Goal: Check status

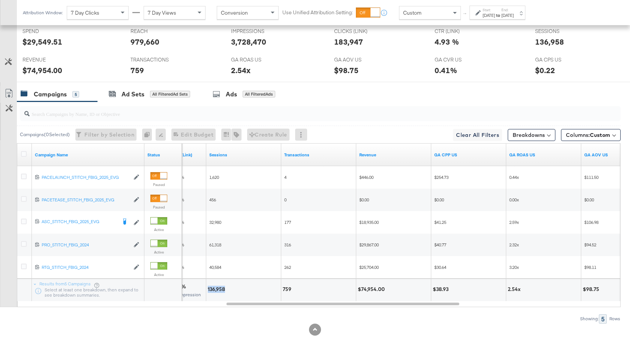
scroll to position [357, 0]
click at [514, 15] on div "[DATE]" at bounding box center [507, 15] width 12 height 6
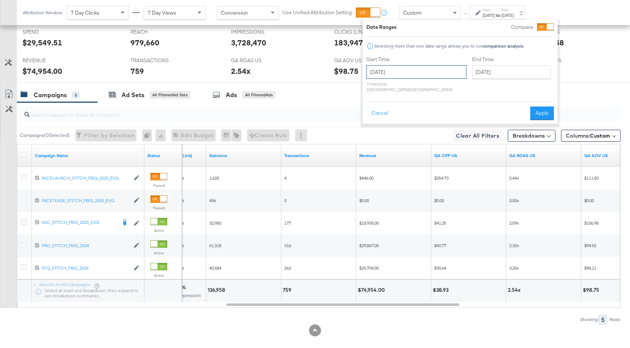
click at [434, 66] on input "[DATE]" at bounding box center [416, 71] width 100 height 13
click at [450, 87] on span "›" at bounding box center [452, 87] width 12 height 11
click at [373, 86] on span "‹" at bounding box center [375, 87] width 12 height 11
click at [450, 87] on span "›" at bounding box center [452, 87] width 12 height 11
click at [375, 141] on td "17" at bounding box center [375, 141] width 13 height 10
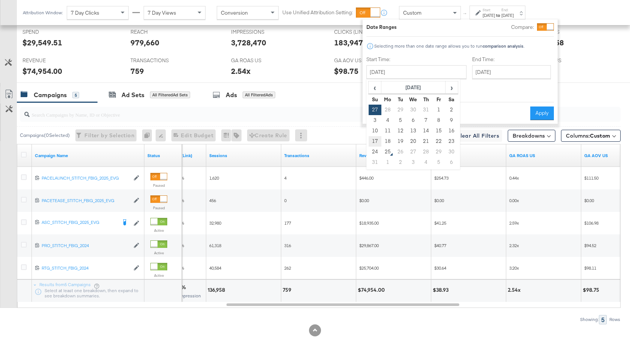
type input "[DATE]"
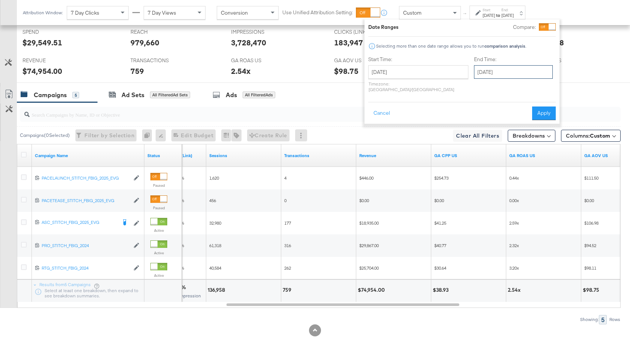
click at [507, 69] on input "[DATE]" at bounding box center [513, 71] width 79 height 13
click at [549, 106] on button "Apply" at bounding box center [544, 112] width 24 height 13
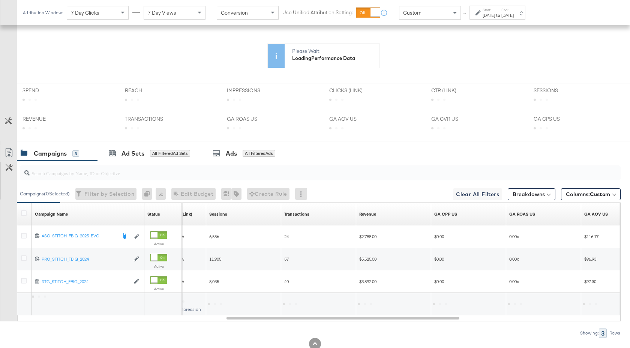
scroll to position [248, 0]
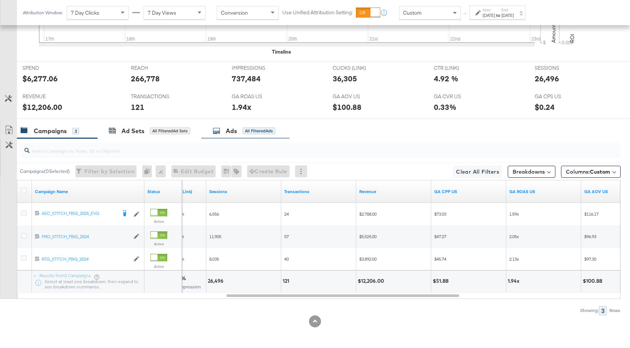
click at [234, 131] on div "Ads" at bounding box center [231, 131] width 11 height 9
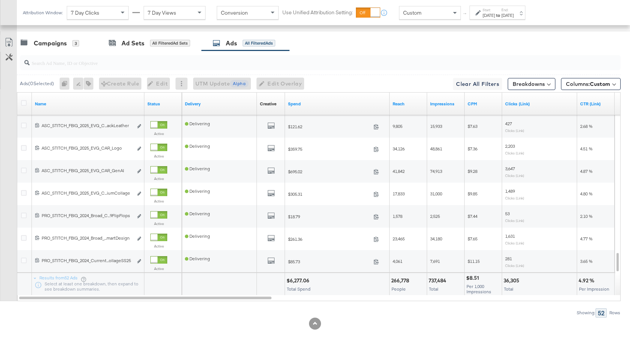
scroll to position [411, 0]
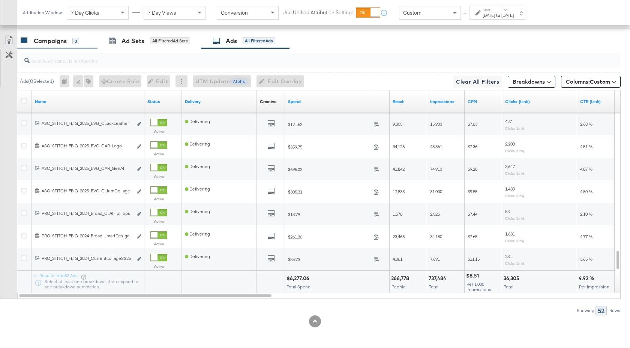
click at [58, 35] on div "Campaigns 3" at bounding box center [57, 41] width 81 height 16
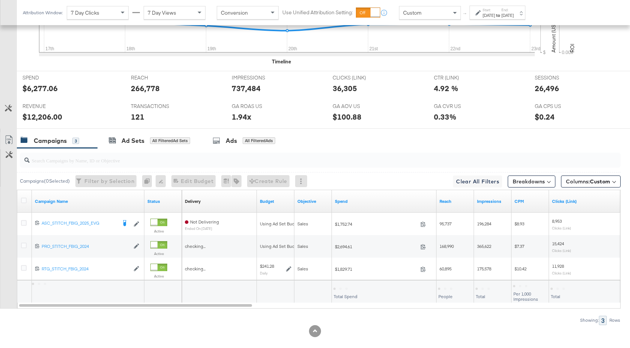
scroll to position [321, 0]
